Goal: Task Accomplishment & Management: Manage account settings

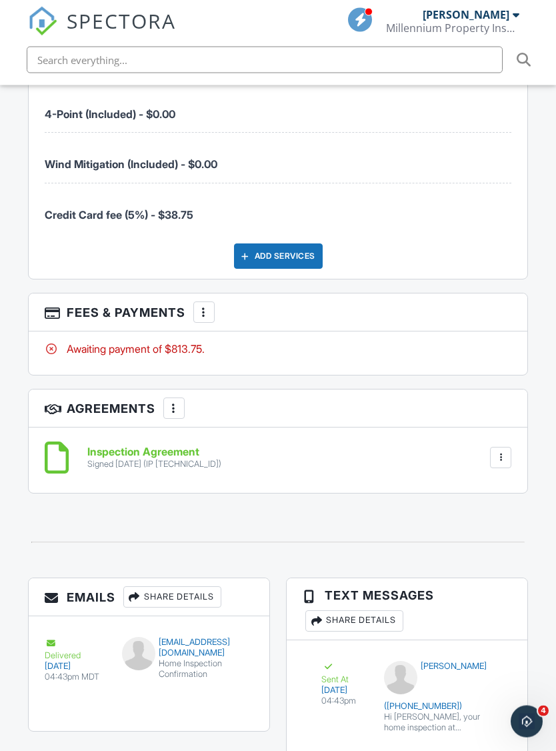
scroll to position [2145, 0]
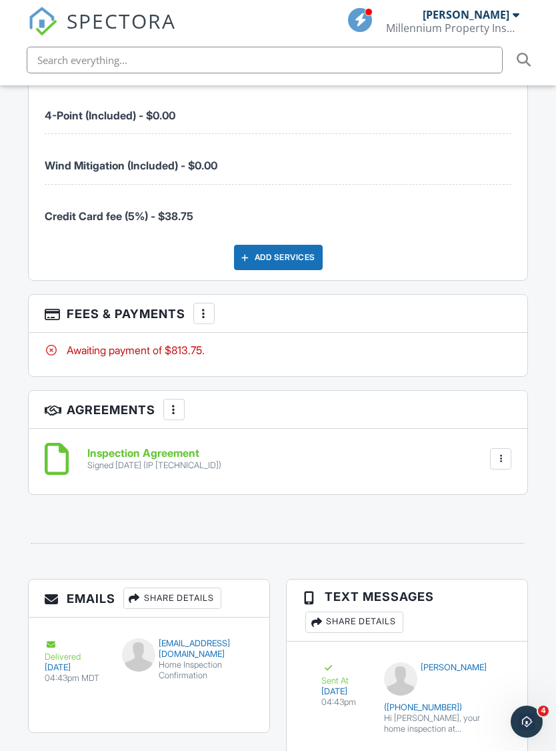
click at [204, 307] on div at bounding box center [203, 313] width 13 height 13
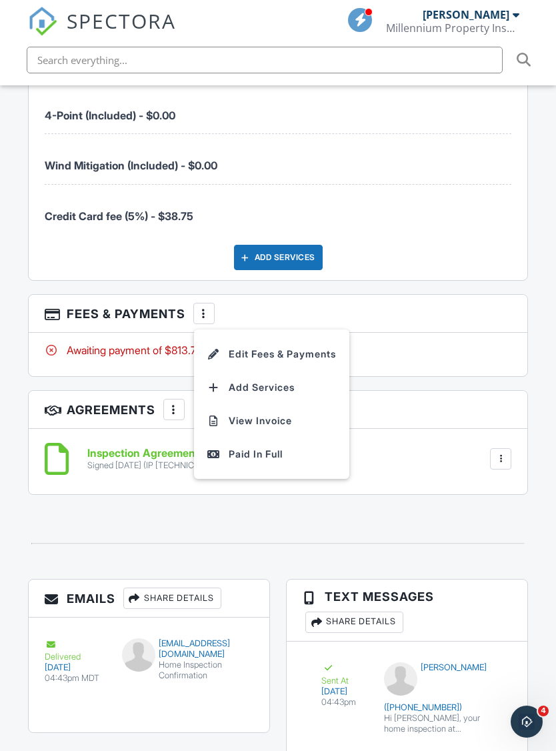
click at [497, 336] on div "Awaiting payment of $813.75." at bounding box center [279, 354] width 500 height 43
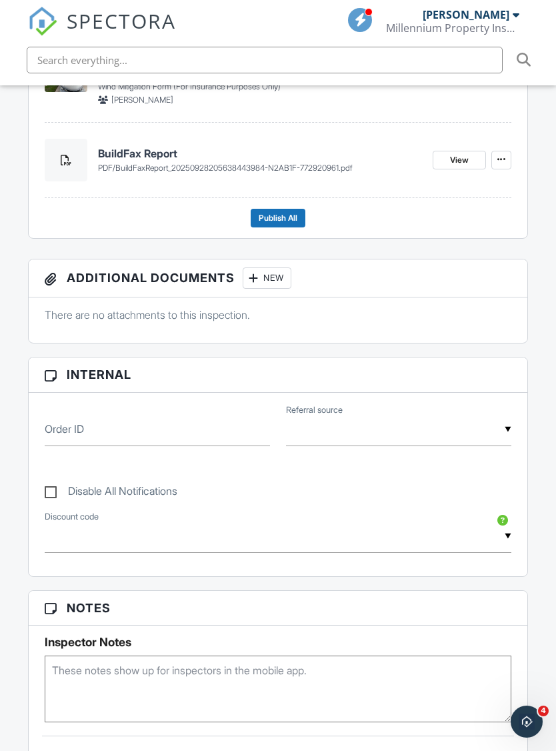
scroll to position [702, 0]
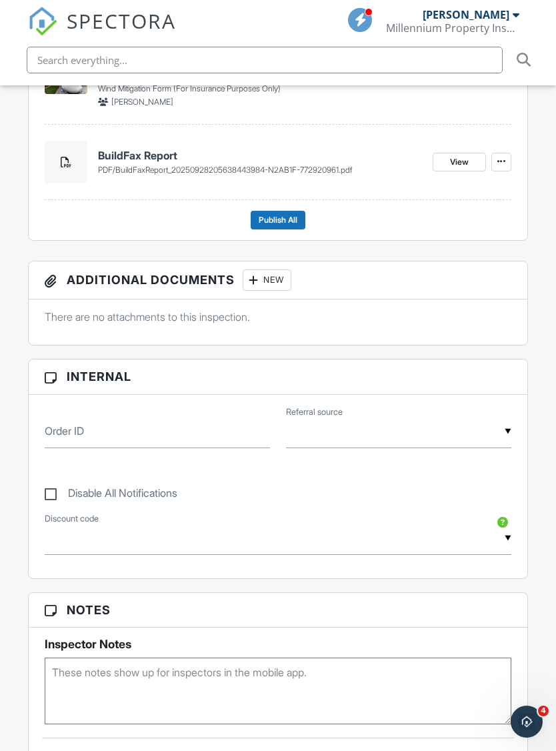
click at [45, 480] on div "Disable All Notifications" at bounding box center [279, 487] width 484 height 50
click at [45, 487] on label "Disable All Notifications" at bounding box center [111, 495] width 133 height 17
click at [45, 483] on input "Disable All Notifications" at bounding box center [49, 487] width 9 height 9
checkbox input "true"
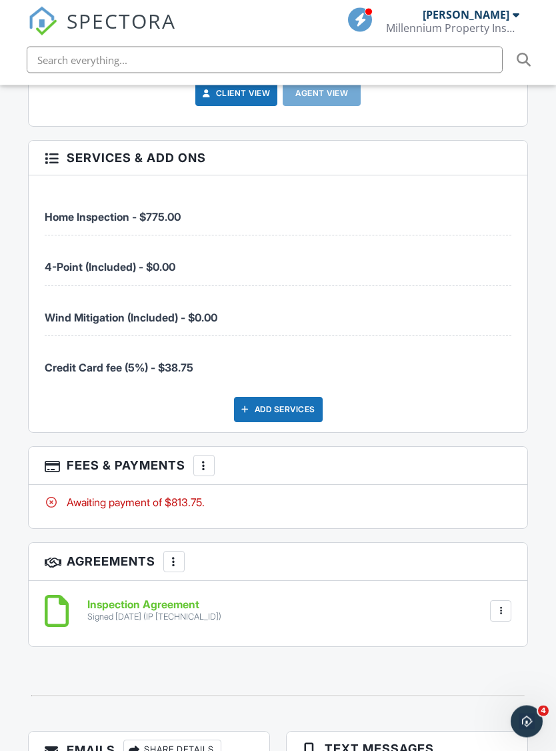
click at [200, 456] on div "More" at bounding box center [203, 466] width 21 height 21
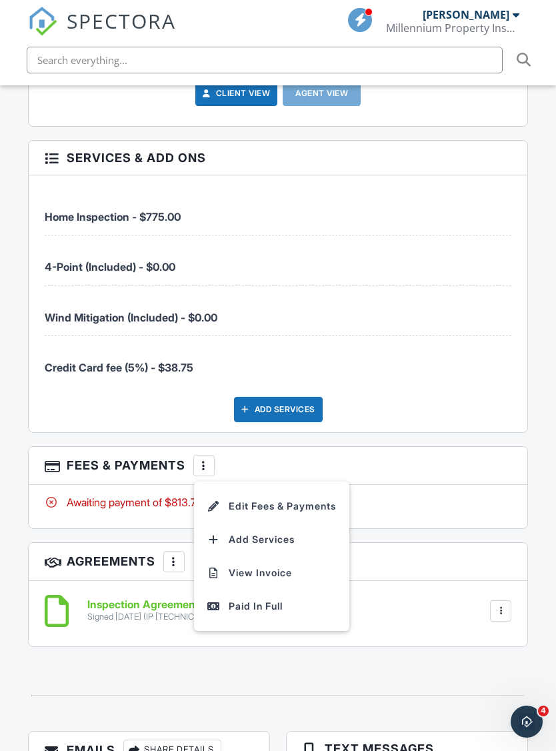
click at [199, 459] on div at bounding box center [203, 465] width 13 height 13
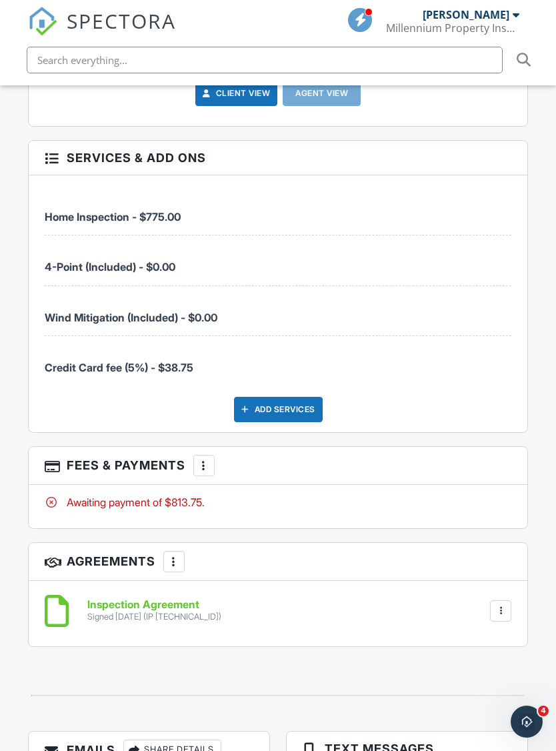
click at [230, 485] on div "Awaiting payment of $813.75." at bounding box center [279, 506] width 500 height 43
click at [206, 459] on div at bounding box center [203, 465] width 13 height 13
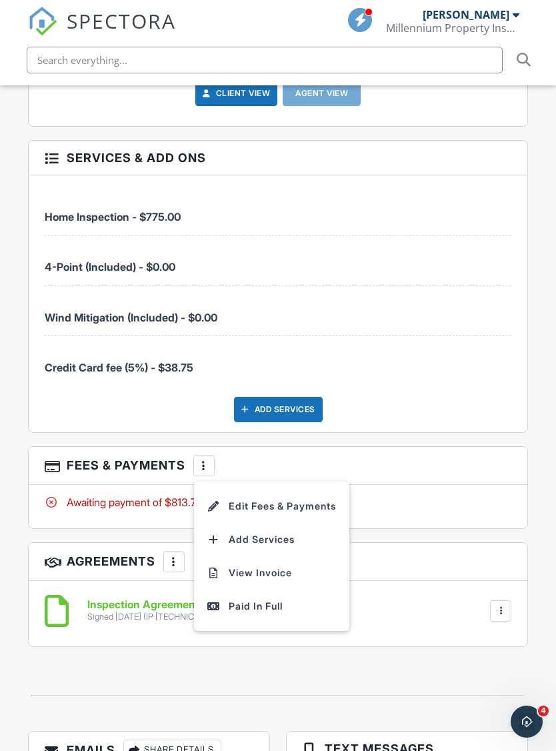
click at [243, 490] on li "Edit Fees & Payments" at bounding box center [271, 506] width 139 height 33
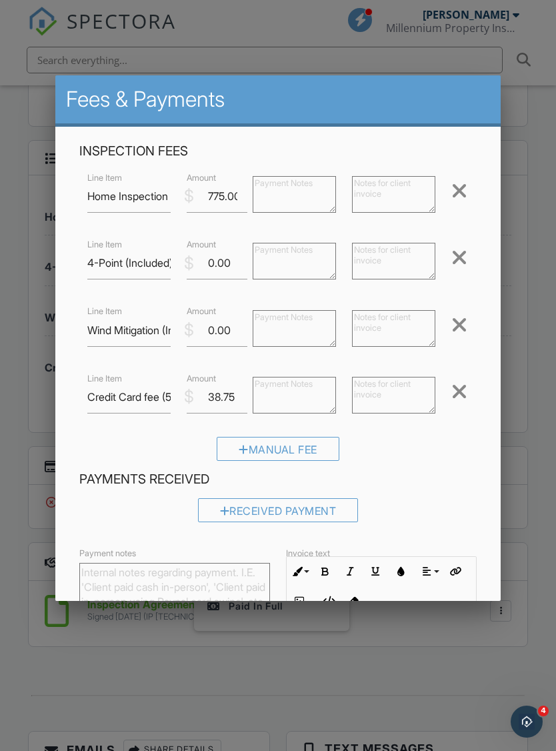
click at [458, 390] on div at bounding box center [460, 391] width 16 height 21
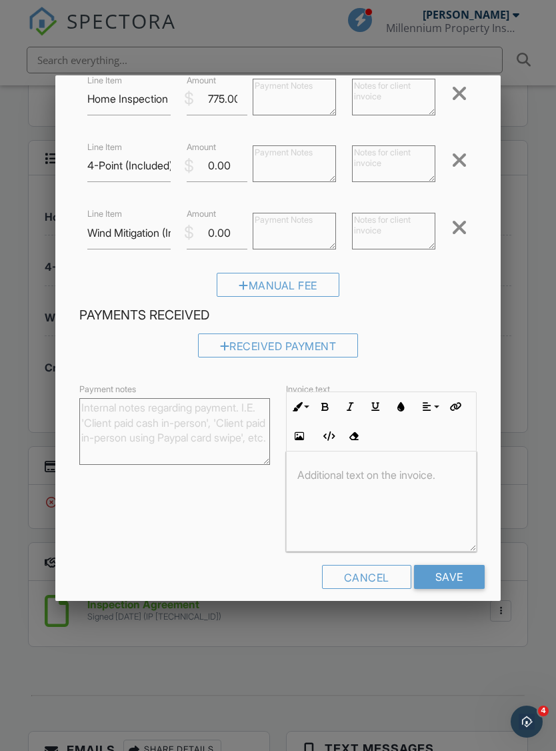
scroll to position [98, 0]
click at [456, 587] on input "Save" at bounding box center [449, 576] width 71 height 24
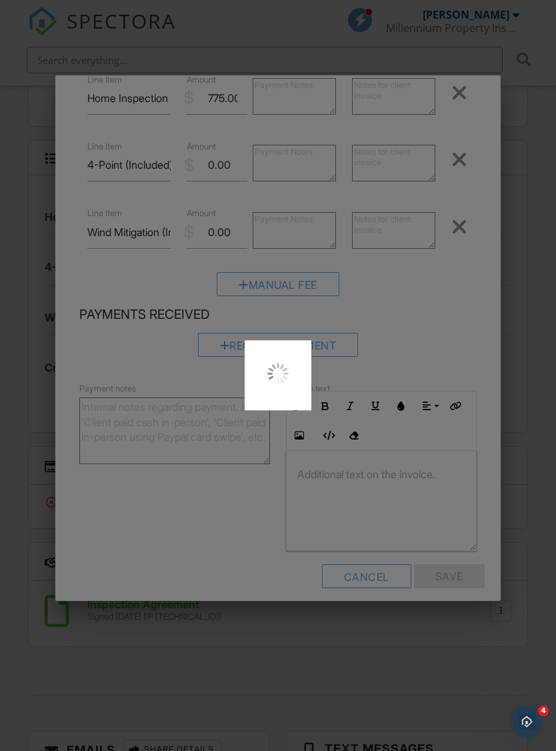
click at [464, 576] on div at bounding box center [278, 375] width 556 height 751
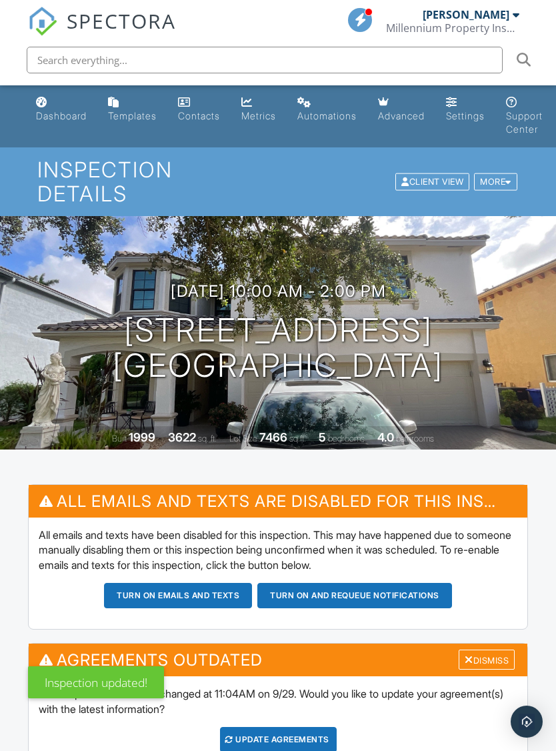
click at [490, 650] on div "Dismiss" at bounding box center [487, 660] width 56 height 21
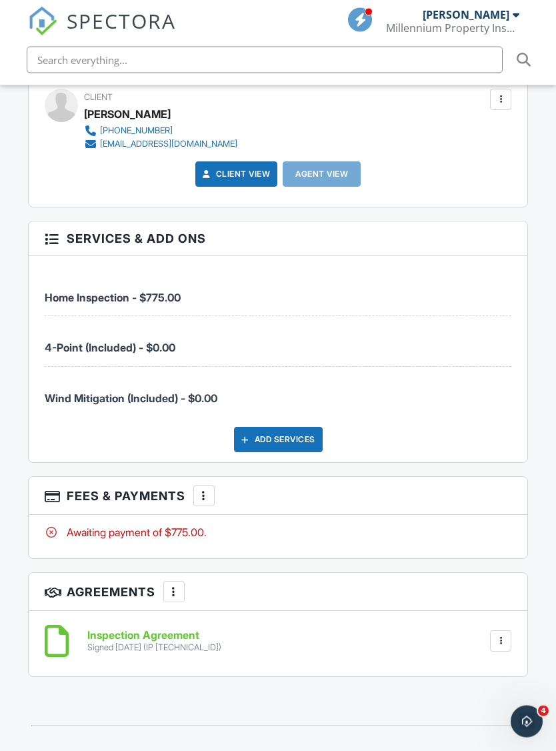
scroll to position [2071, 0]
click at [205, 489] on div at bounding box center [203, 495] width 13 height 13
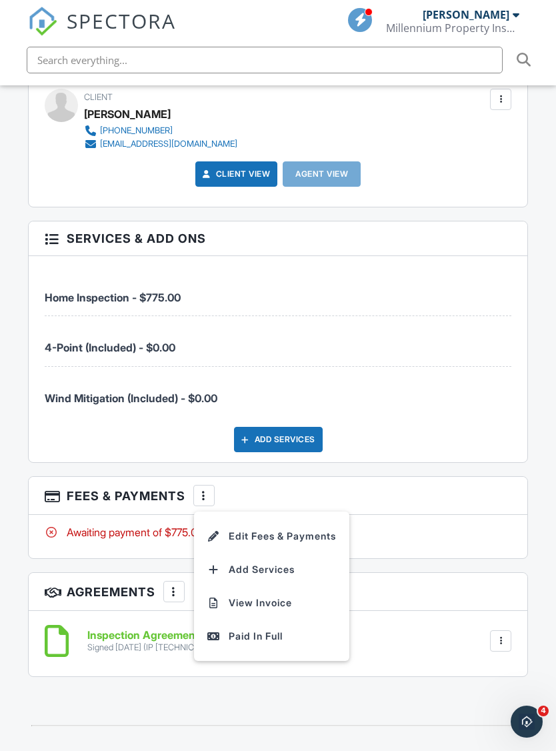
click at [257, 628] on div "Paid In Full" at bounding box center [271, 636] width 129 height 16
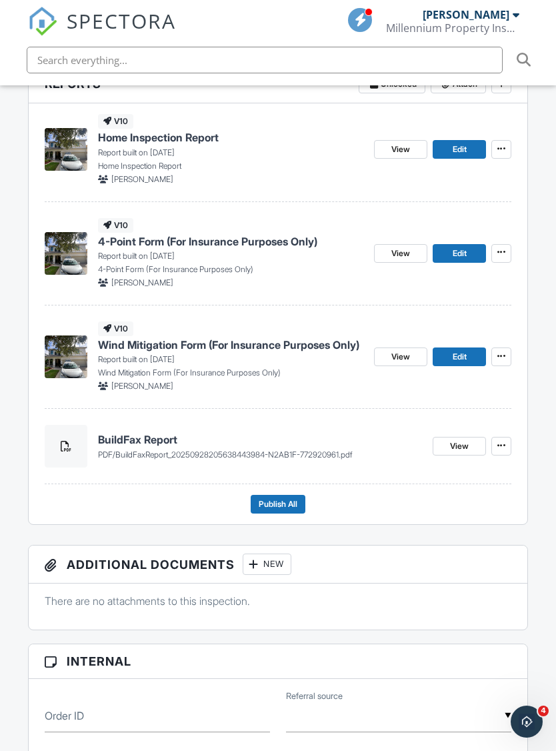
scroll to position [558, 0]
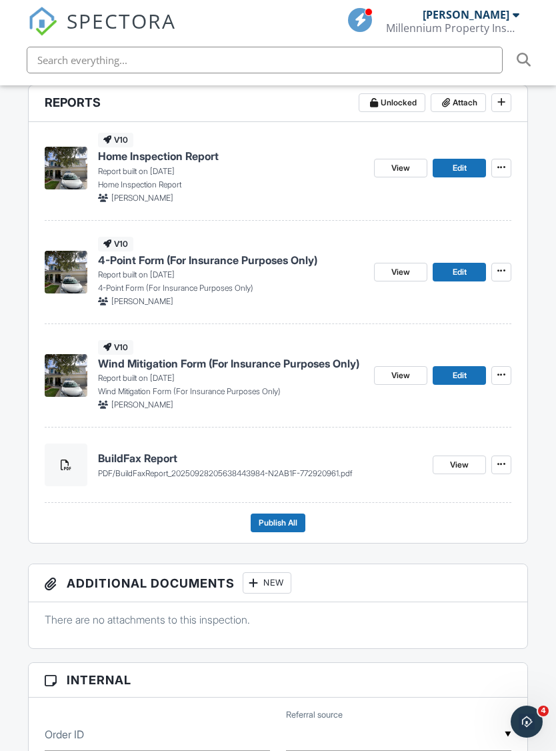
click at [279, 516] on span "Publish All" at bounding box center [278, 522] width 39 height 13
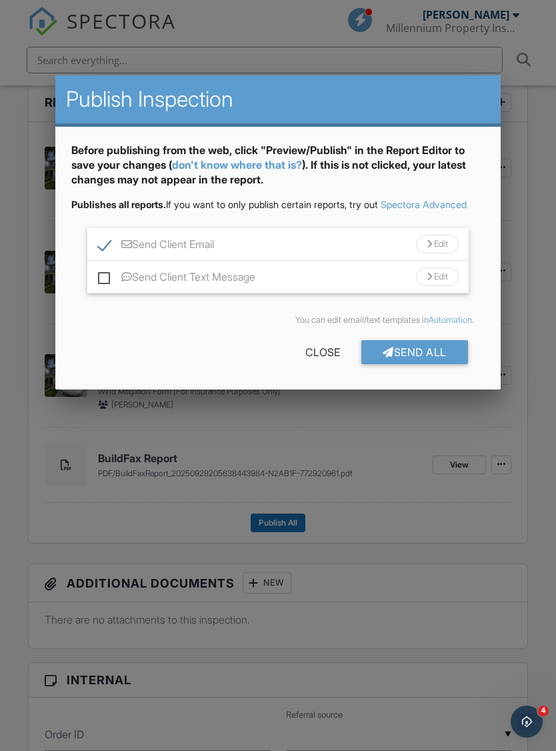
click at [101, 288] on label "Send Client Text Message" at bounding box center [176, 279] width 157 height 17
click at [101, 275] on input "Send Client Text Message" at bounding box center [102, 270] width 9 height 9
checkbox input "true"
click at [406, 364] on div "Send All" at bounding box center [415, 352] width 107 height 24
